Goal: Task Accomplishment & Management: Manage account settings

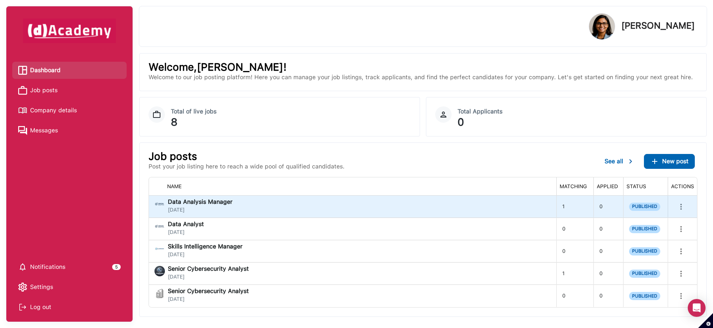
click at [332, 210] on div "Data Analysis Manager [DATE]" at bounding box center [353, 206] width 396 height 15
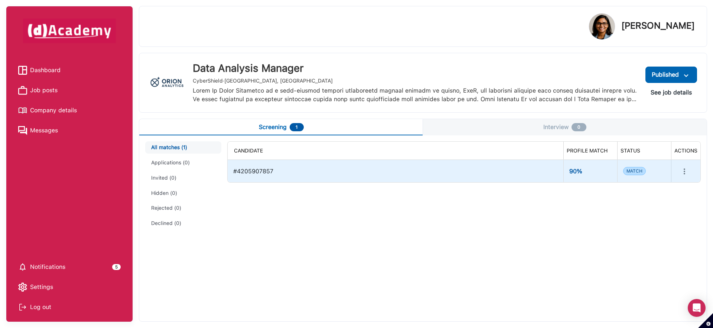
click at [355, 171] on div "#4205907857" at bounding box center [395, 171] width 324 height 16
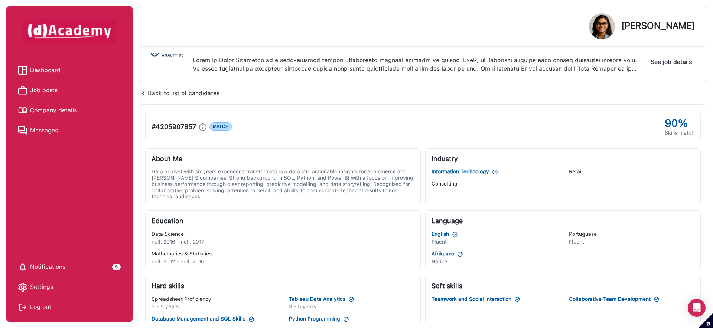
scroll to position [30, 0]
click at [149, 93] on div "Back to list of candidates" at bounding box center [179, 93] width 81 height 10
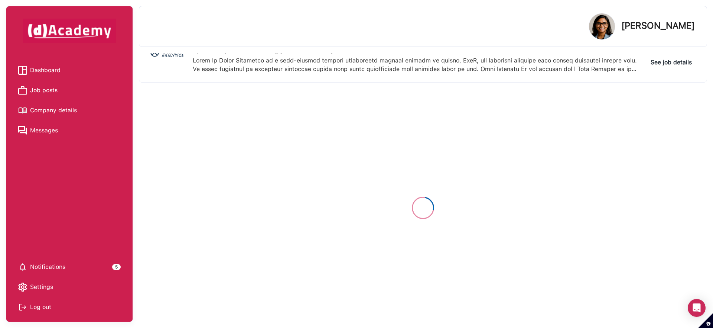
scroll to position [0, 0]
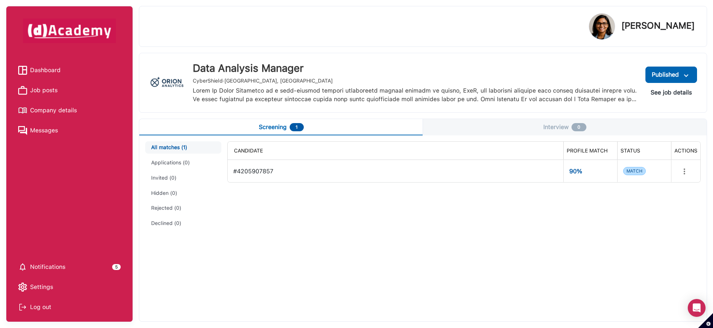
click at [299, 224] on div "CANDIDATE PROFILE MATCH STATUS ACTIONS #4205907857 90% MATCH" at bounding box center [464, 228] width 474 height 174
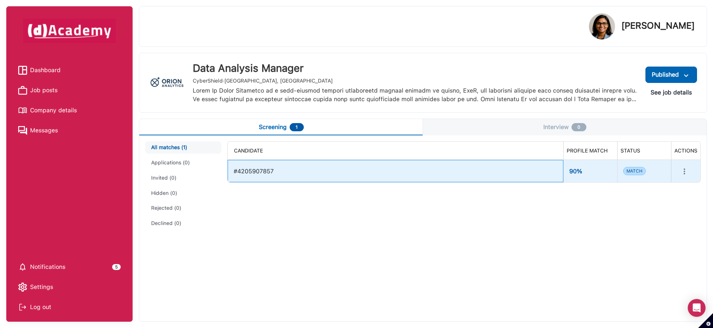
click at [254, 167] on div "#4205907857" at bounding box center [396, 171] width 324 height 16
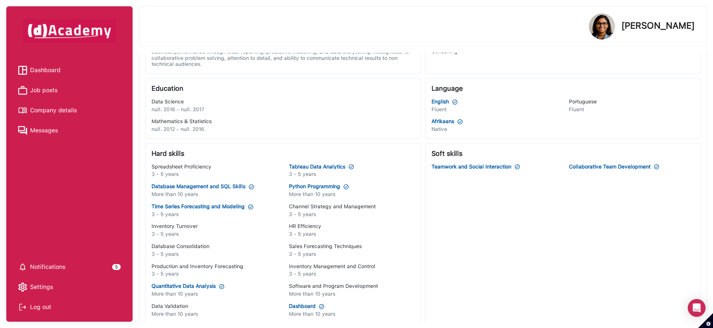
scroll to position [364, 0]
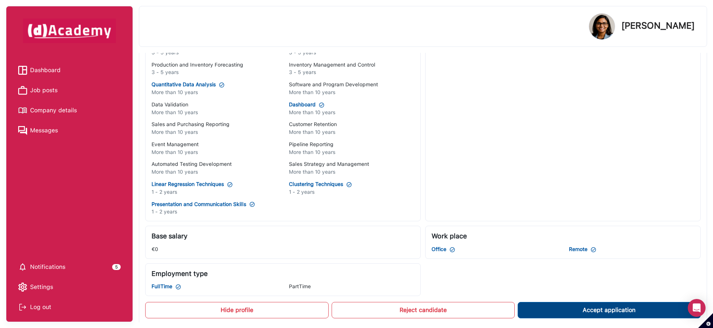
click at [551, 310] on button "Accept application" at bounding box center [609, 310] width 183 height 16
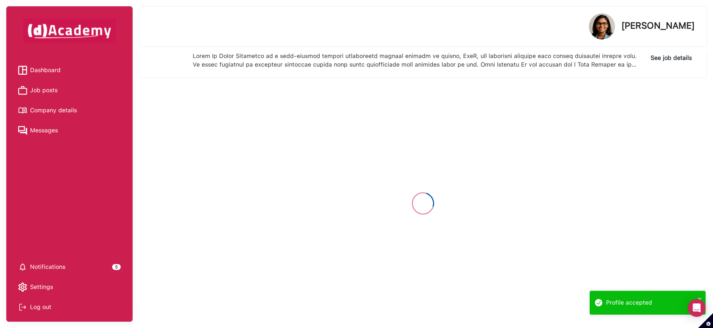
scroll to position [0, 0]
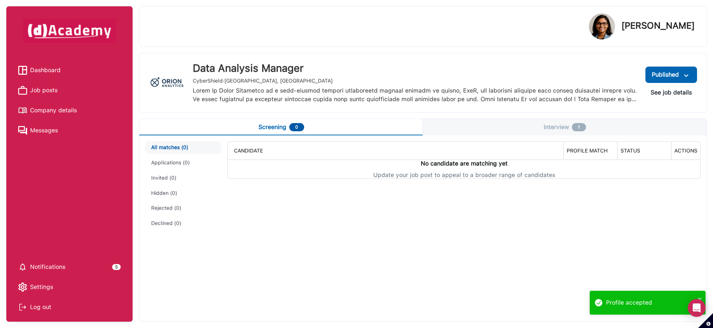
click at [501, 126] on button "Interview 1" at bounding box center [565, 127] width 284 height 16
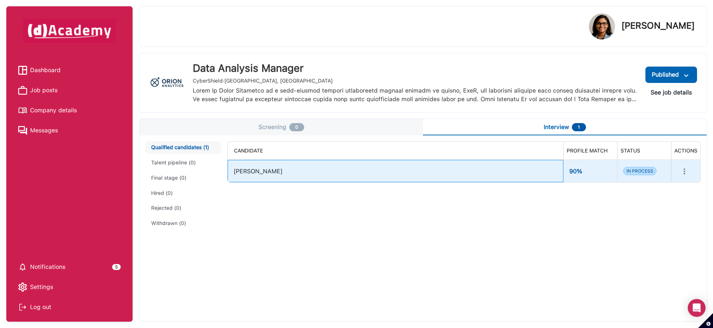
click at [336, 172] on div "[PERSON_NAME]" at bounding box center [396, 171] width 324 height 16
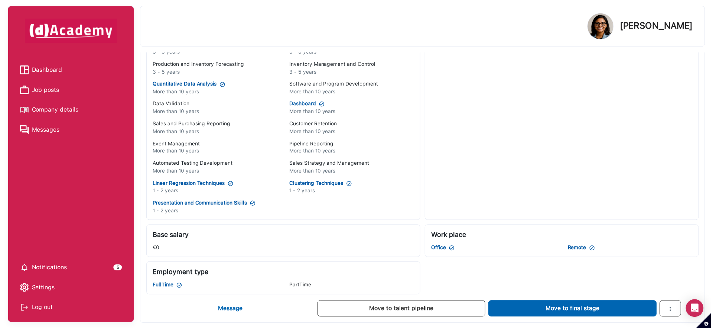
scroll to position [395, 0]
